Goal: Information Seeking & Learning: Understand process/instructions

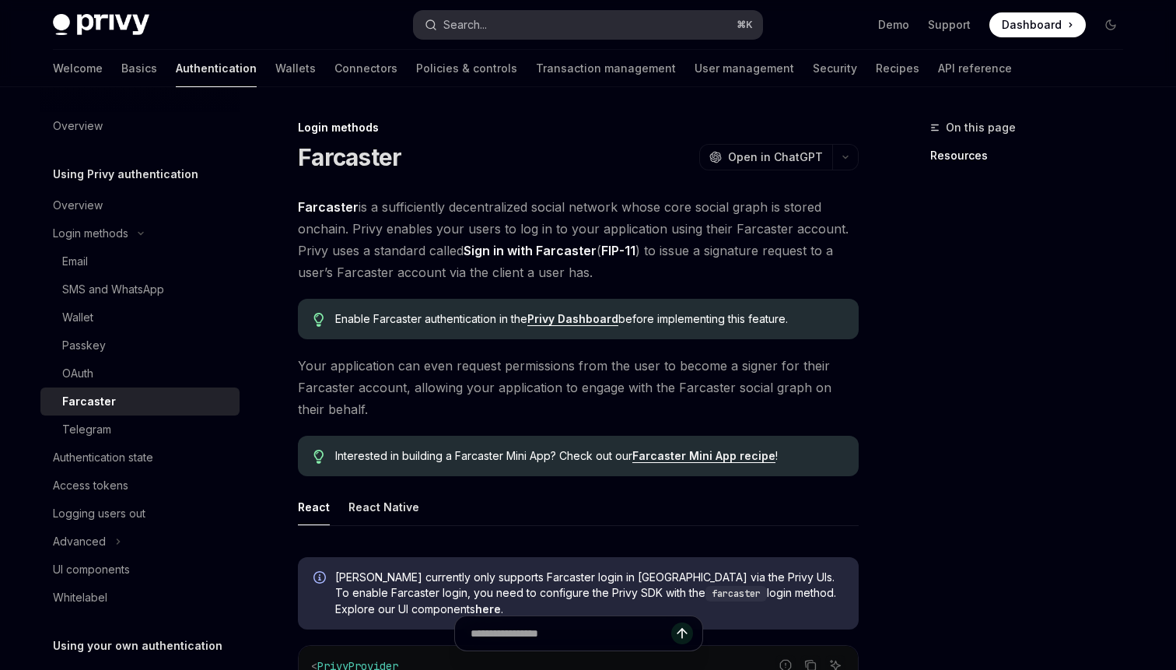
click at [479, 13] on button "Search... ⌘ K" at bounding box center [588, 25] width 348 height 28
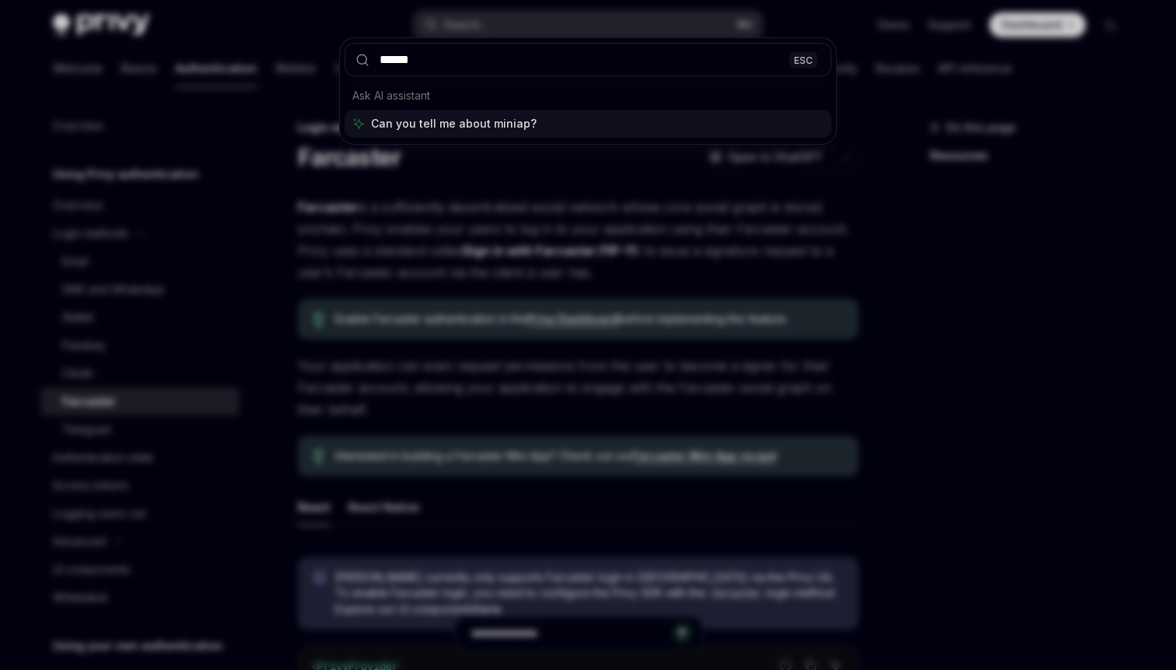
type input "*******"
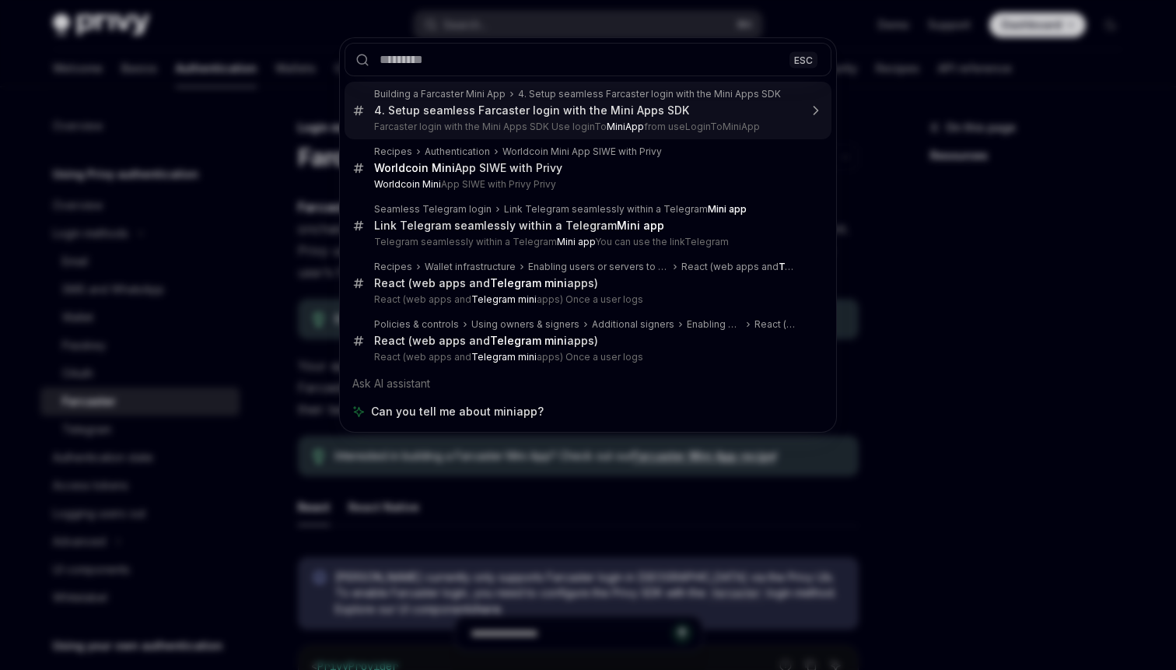
type textarea "*"
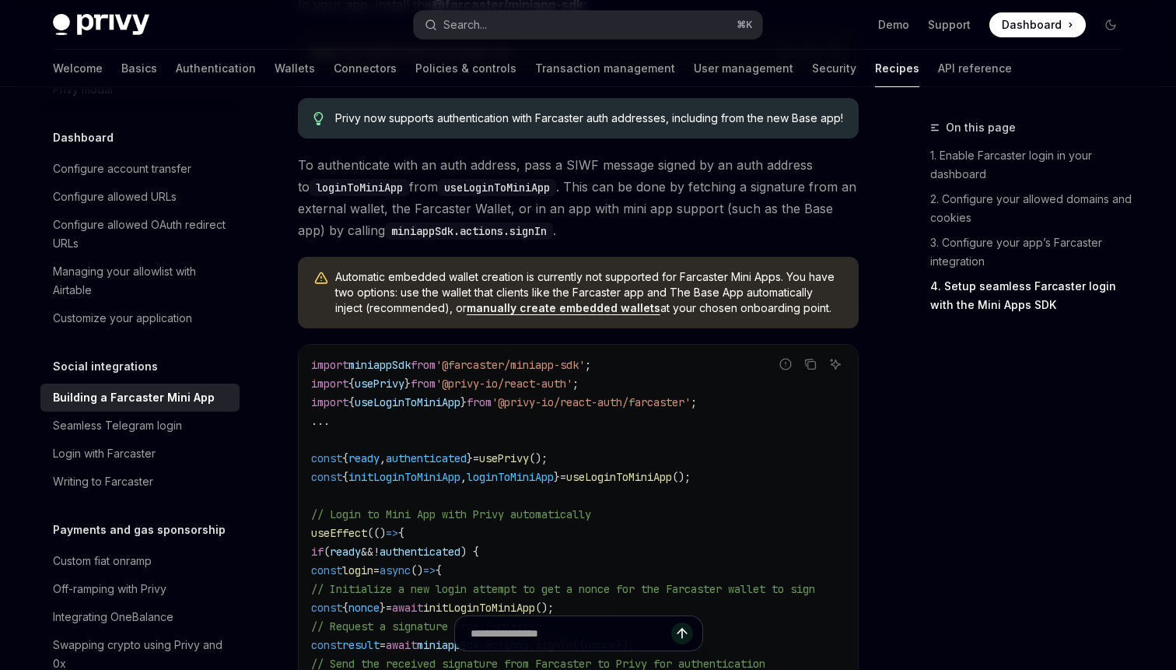
scroll to position [1751, 0]
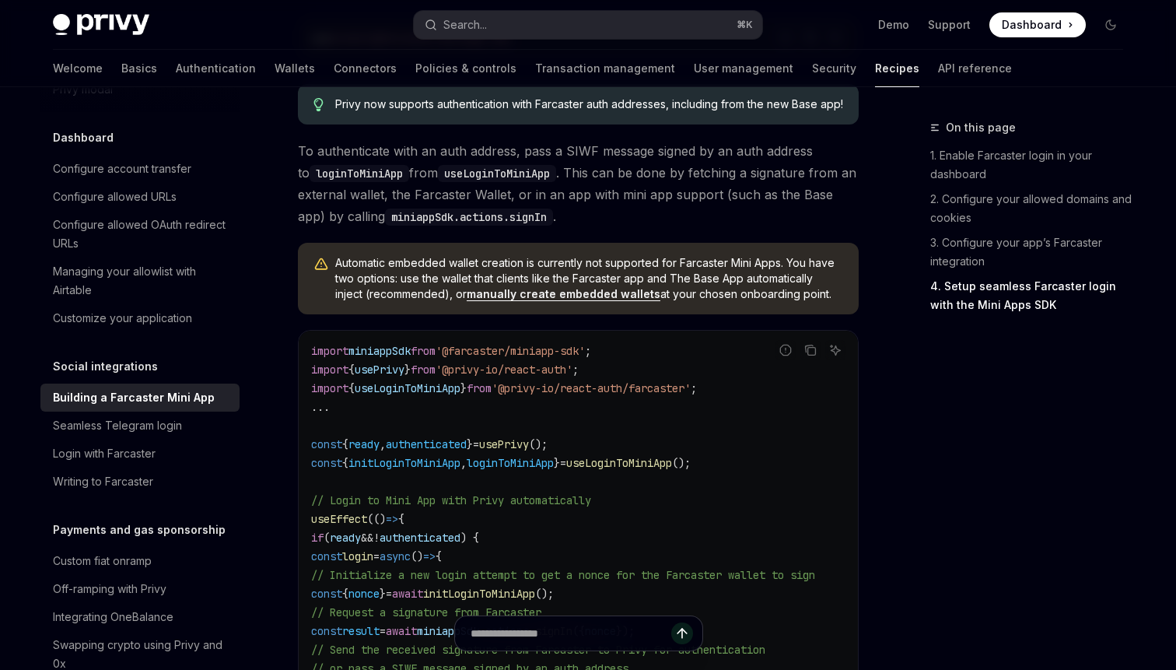
click at [541, 301] on link "manually create embedded wallets" at bounding box center [564, 294] width 194 height 14
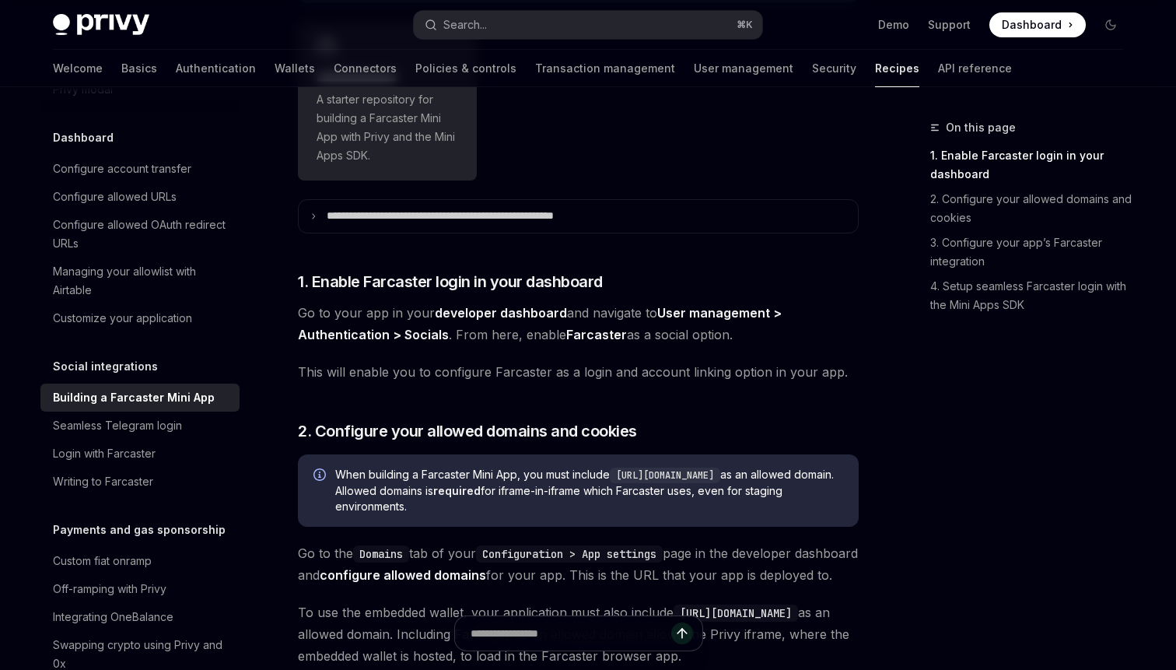
scroll to position [516, 0]
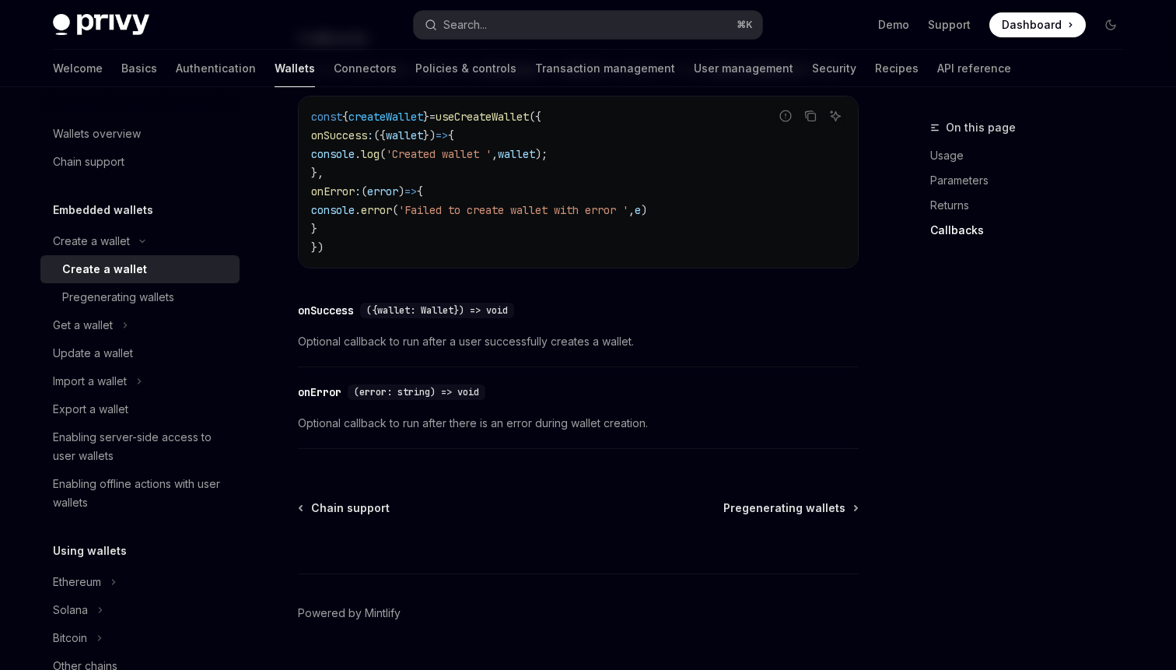
scroll to position [1210, 0]
